Goal: Transaction & Acquisition: Purchase product/service

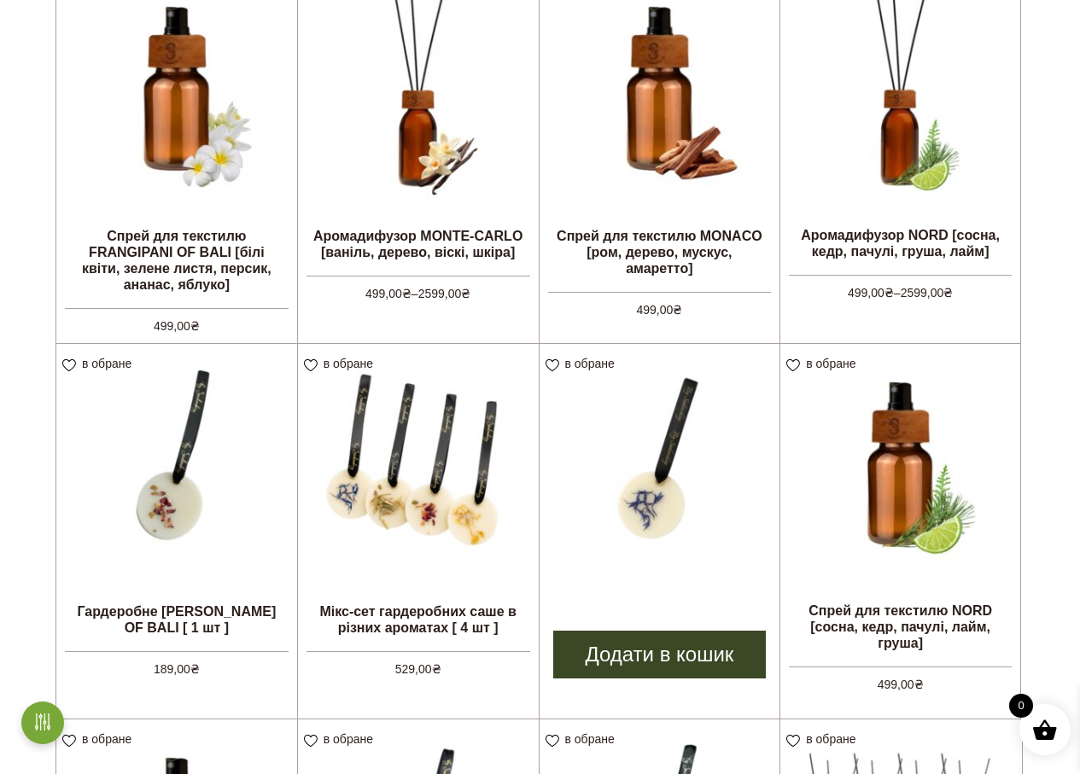
scroll to position [683, 0]
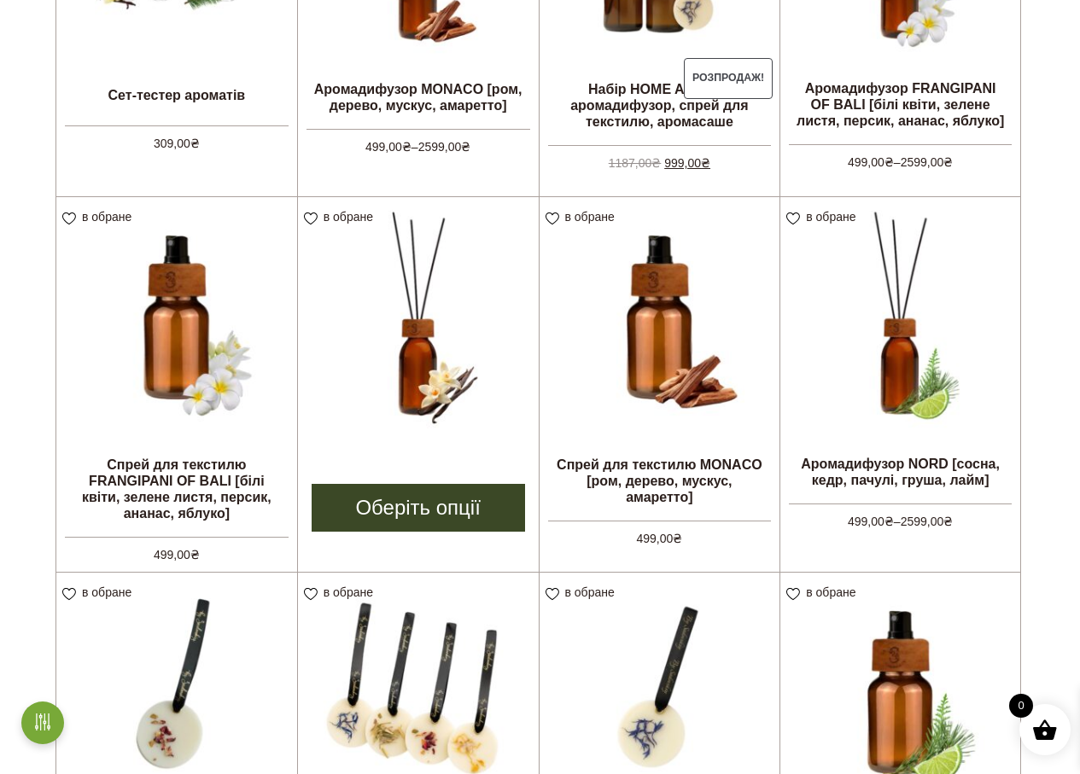
click at [474, 425] on img at bounding box center [418, 317] width 241 height 241
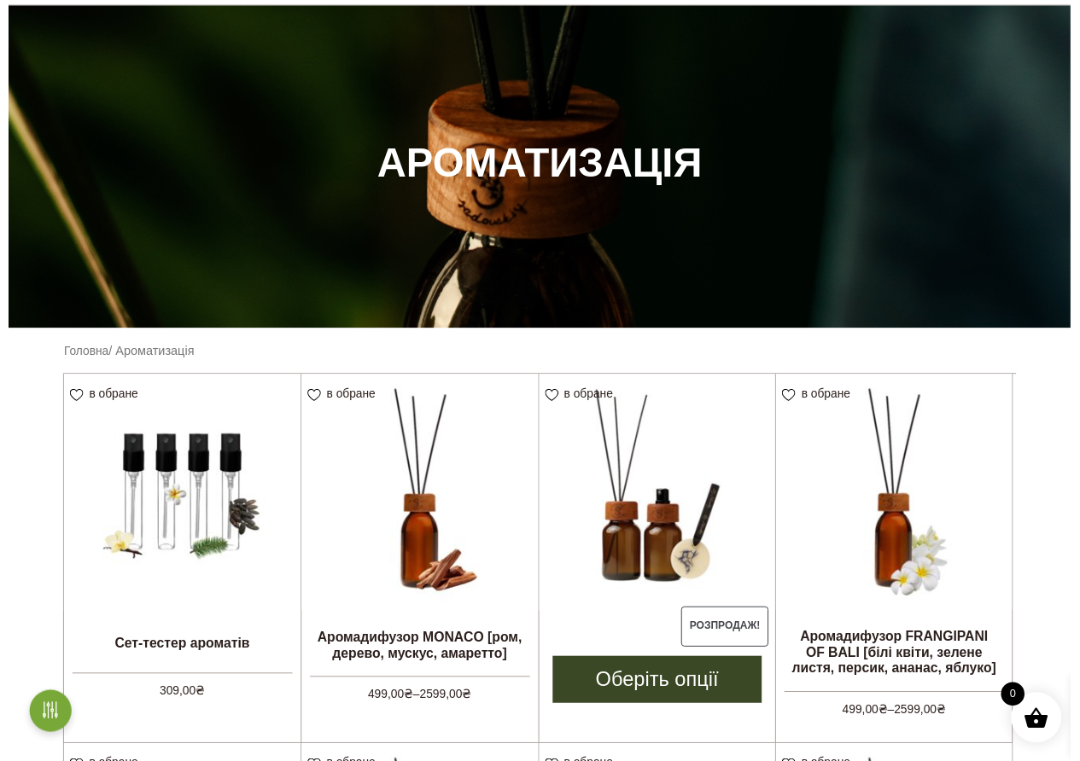
scroll to position [0, 0]
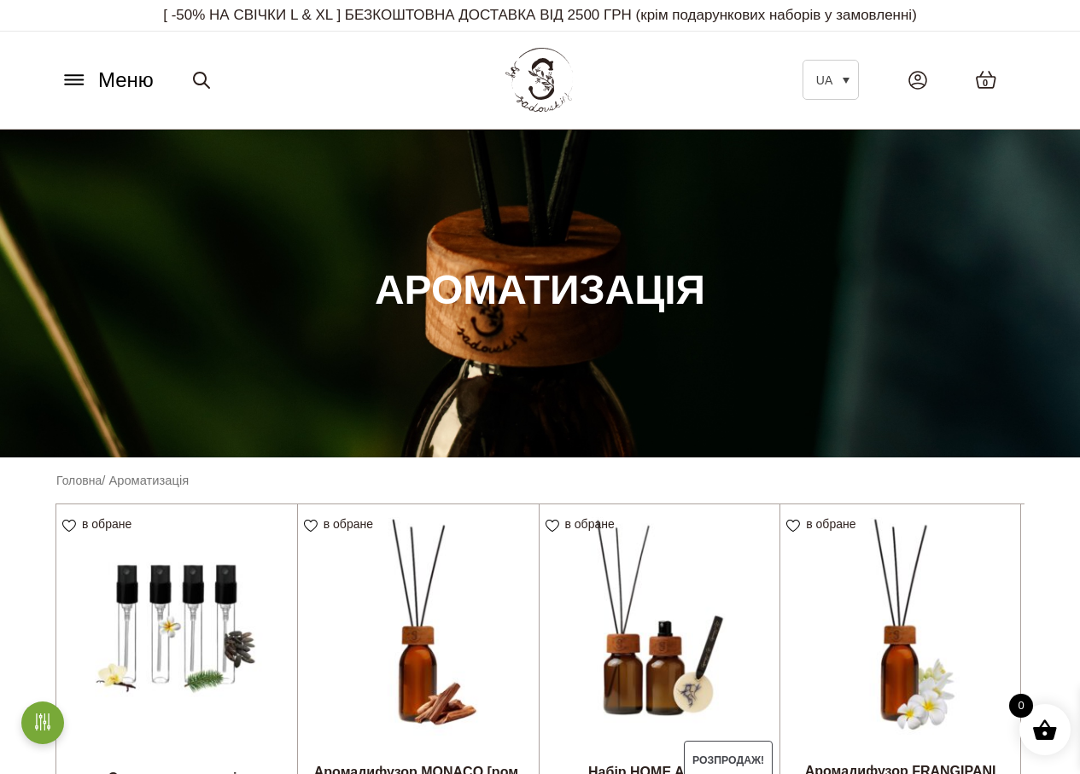
click at [77, 68] on button "Меню" at bounding box center [106, 80] width 103 height 32
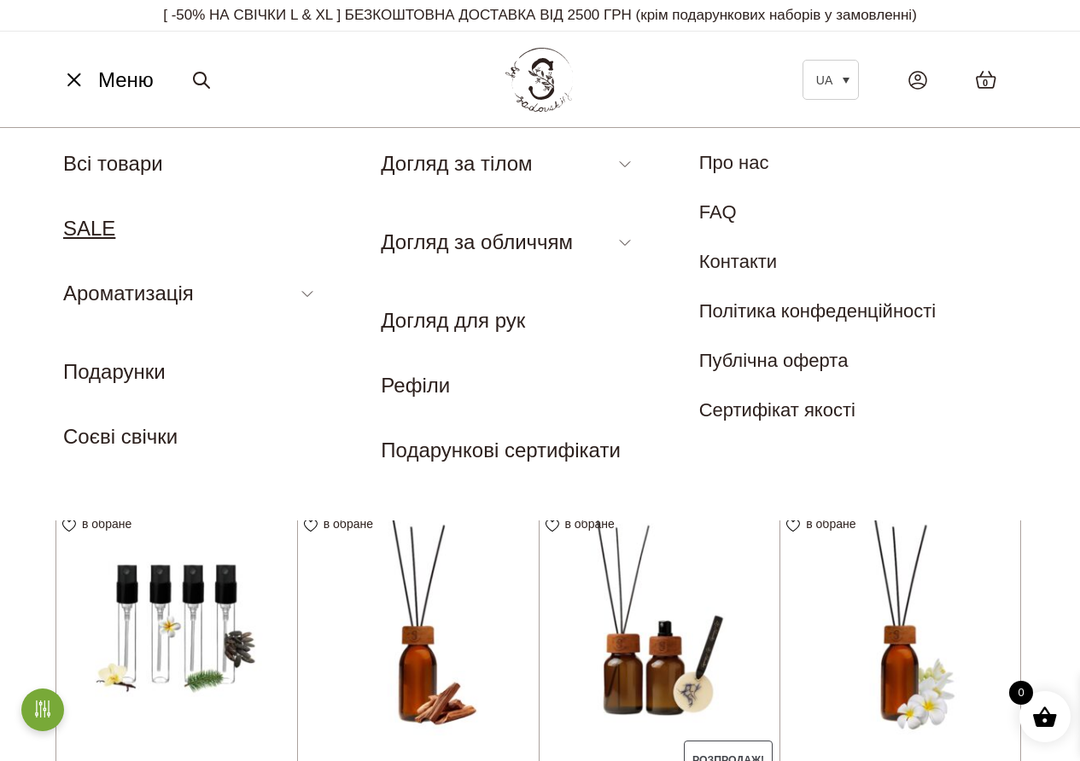
click at [89, 220] on link "SALE" at bounding box center [89, 228] width 52 height 23
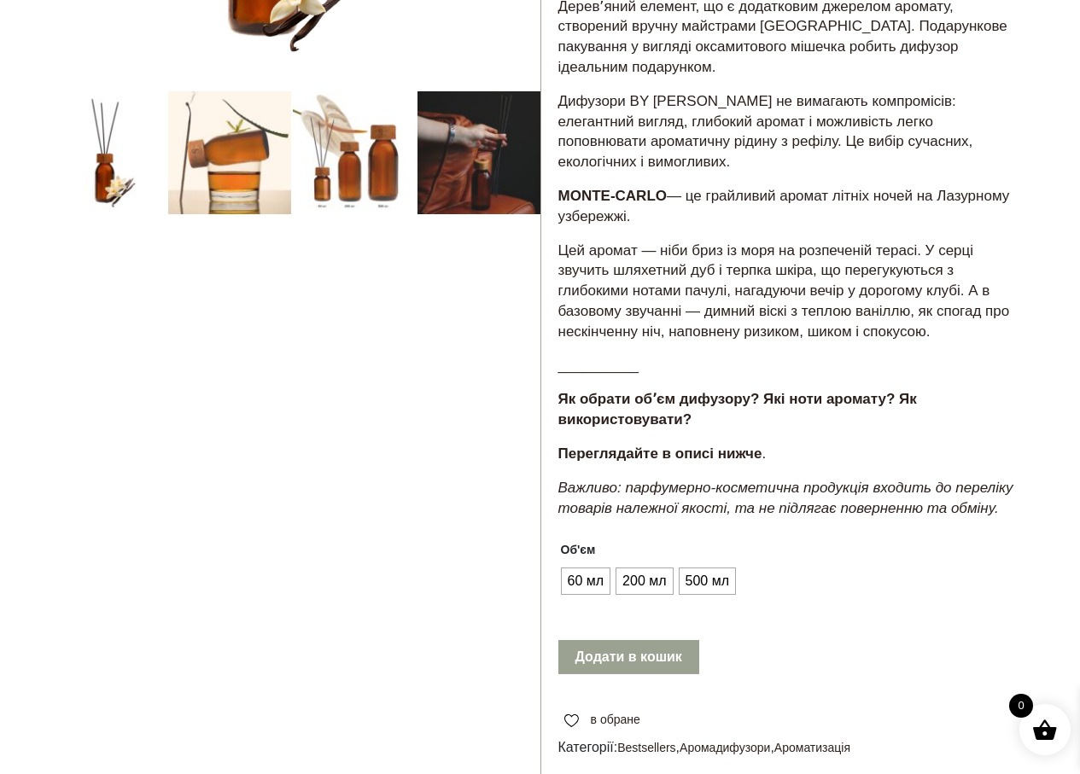
scroll to position [939, 0]
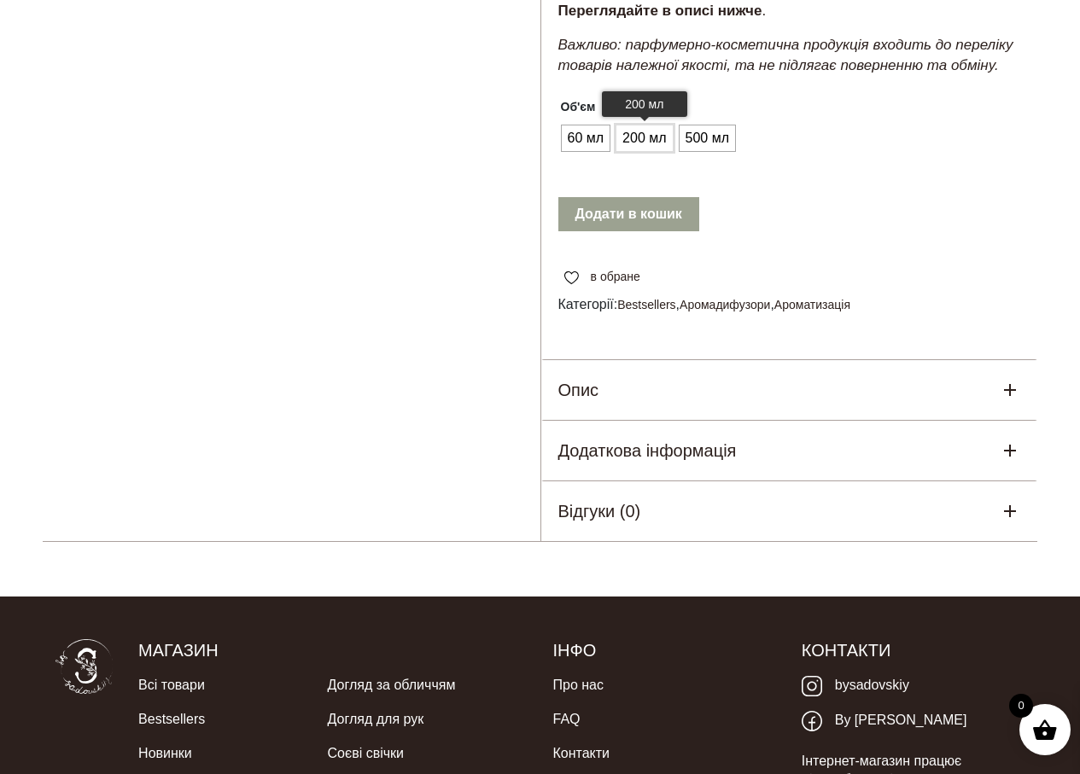
click at [636, 144] on span "200 мл" at bounding box center [644, 138] width 52 height 27
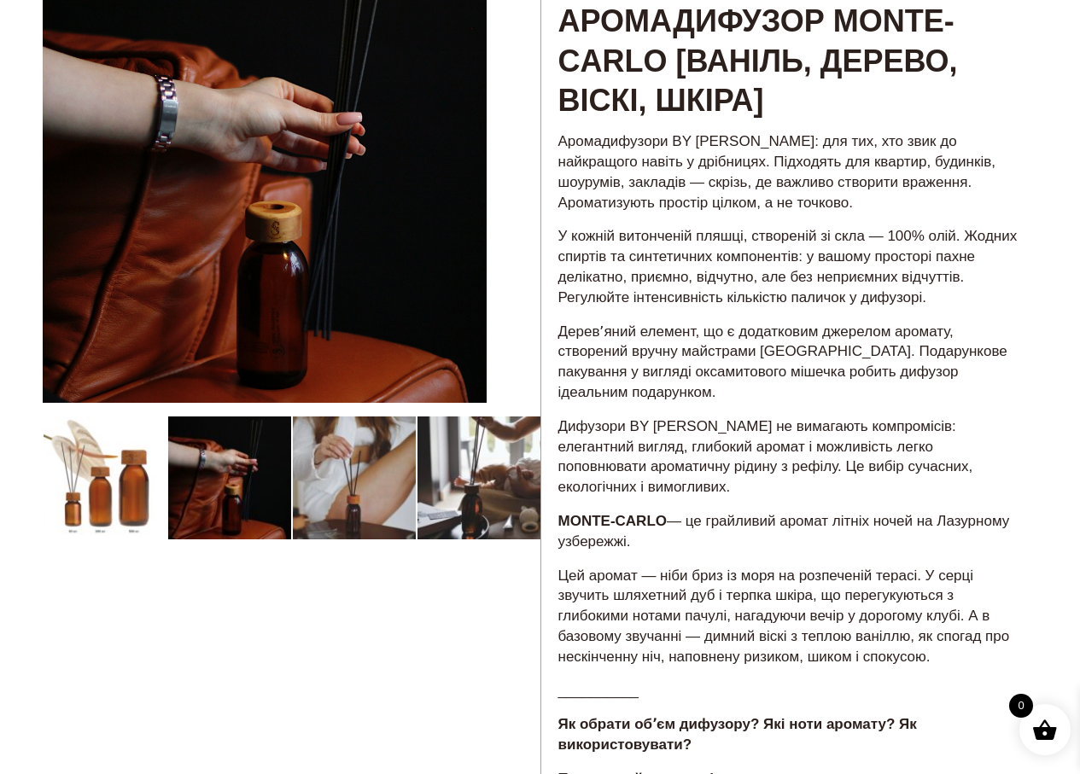
scroll to position [0, 0]
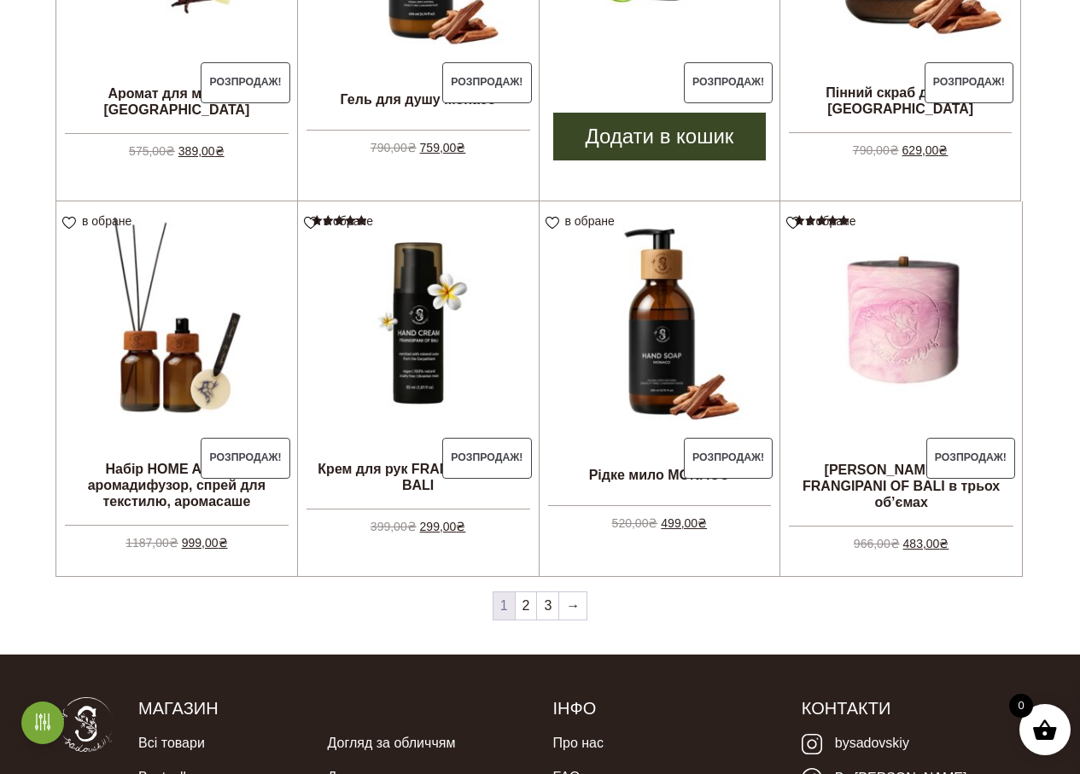
scroll to position [1451, 0]
